Goal: Task Accomplishment & Management: Manage account settings

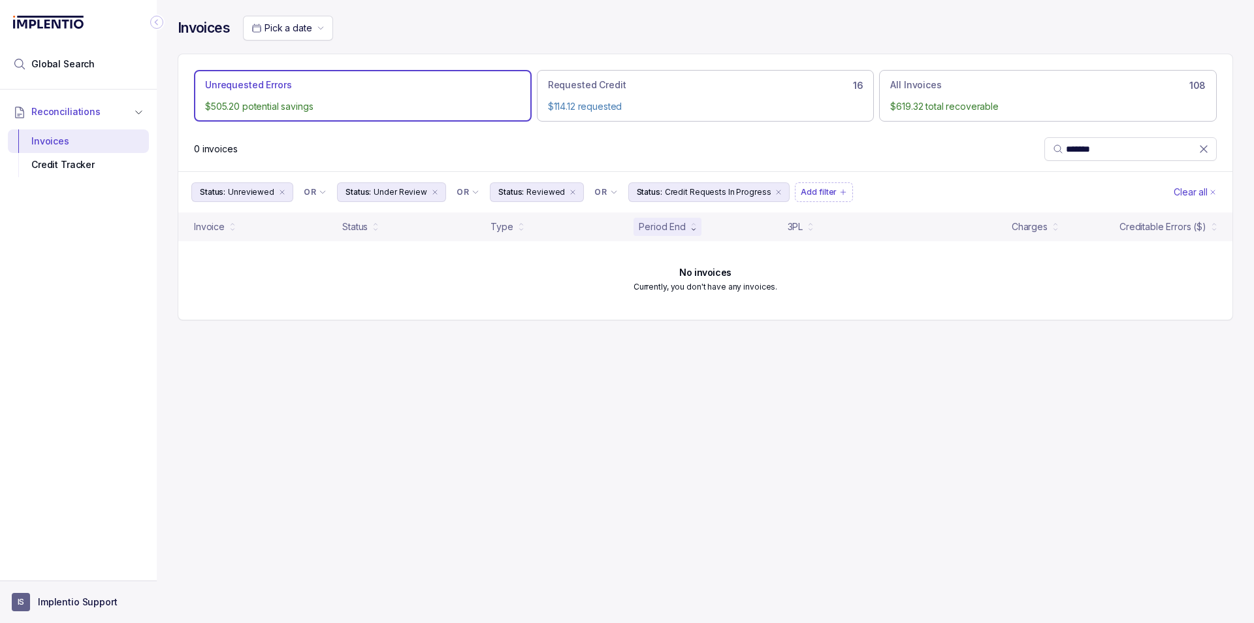
click at [69, 612] on aside "IS Implentio Support" at bounding box center [78, 601] width 157 height 42
click at [59, 594] on button "IS Implentio Support" at bounding box center [78, 602] width 133 height 18
click at [54, 573] on p "Logout" at bounding box center [86, 573] width 108 height 13
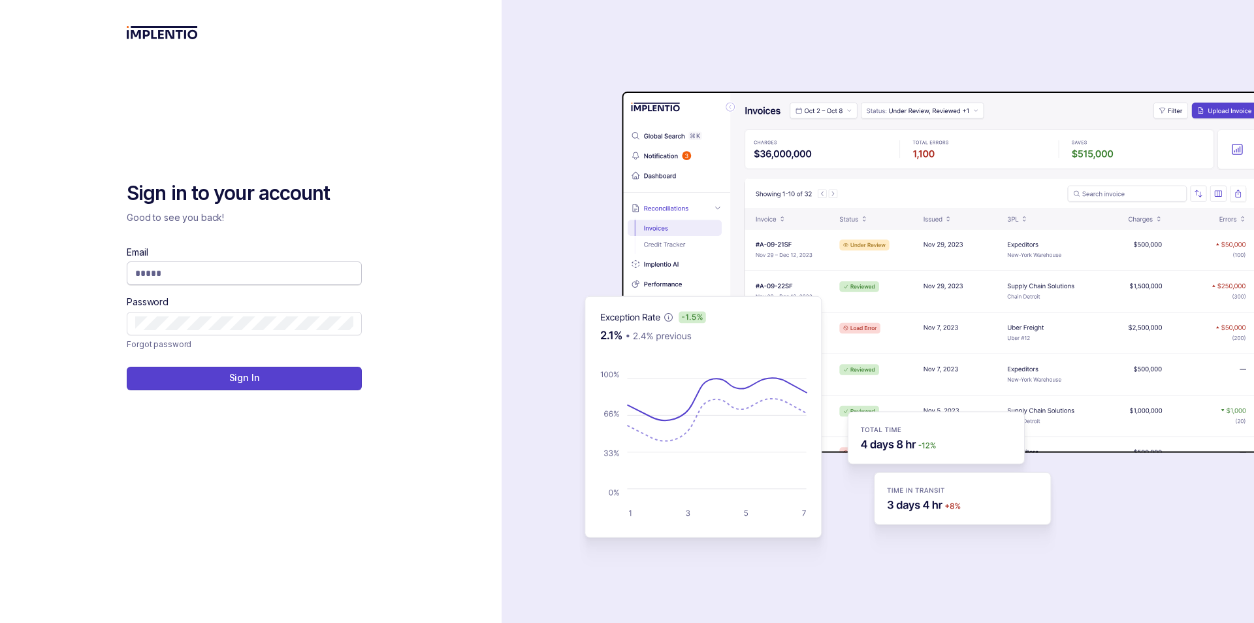
drag, startPoint x: 157, startPoint y: 251, endPoint x: 178, endPoint y: 271, distance: 28.6
click at [159, 254] on div "Email" at bounding box center [244, 265] width 235 height 39
click at [184, 274] on input "Email" at bounding box center [244, 273] width 218 height 13
type input "**********"
